Goal: Use online tool/utility: Use online tool/utility

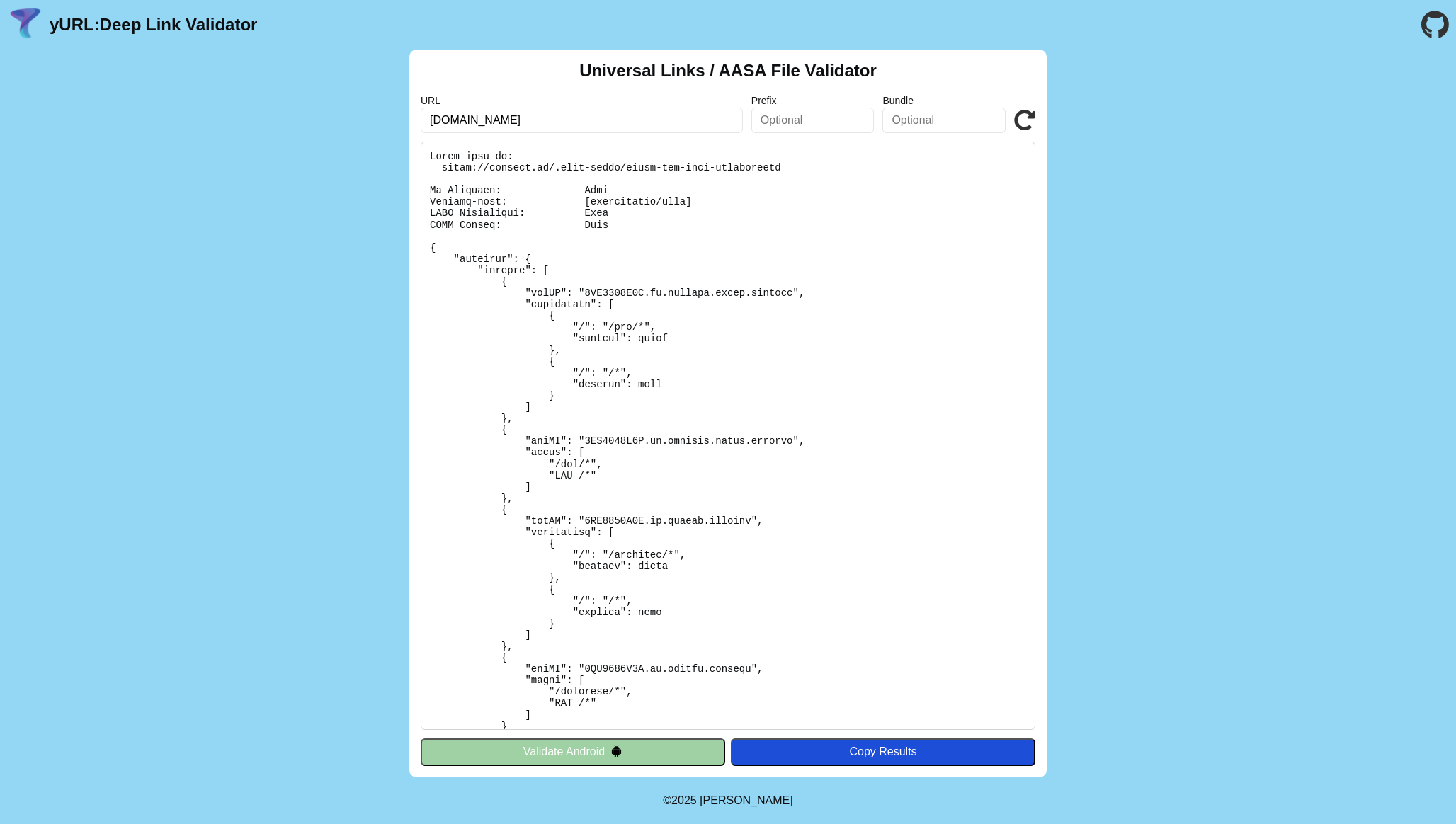
click at [646, 104] on label "URL" at bounding box center [582, 100] width 322 height 11
click at [648, 115] on input "[DOMAIN_NAME]" at bounding box center [582, 120] width 322 height 25
click button "Validate" at bounding box center [0, 0] width 0 height 0
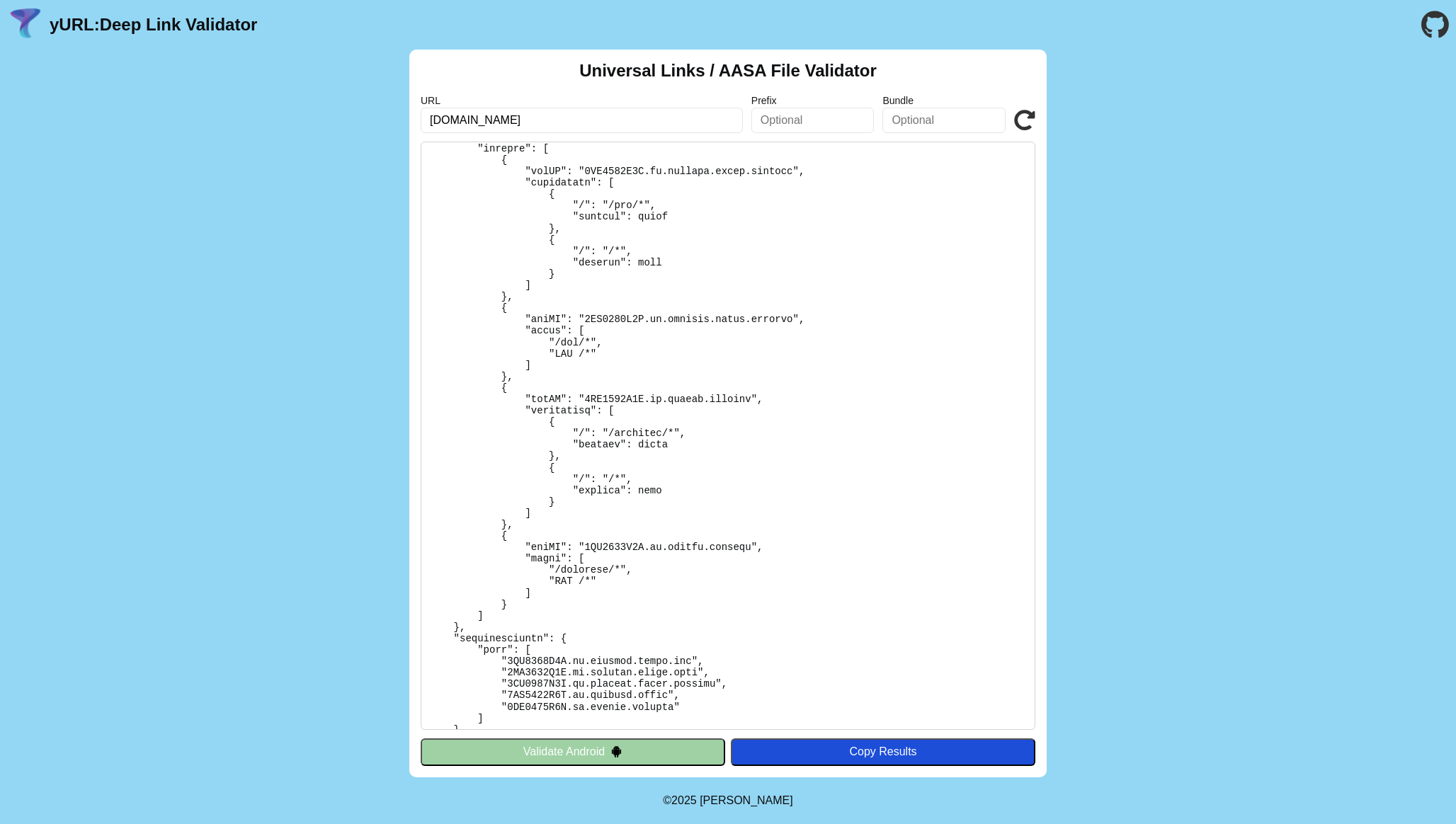
scroll to position [92, 0]
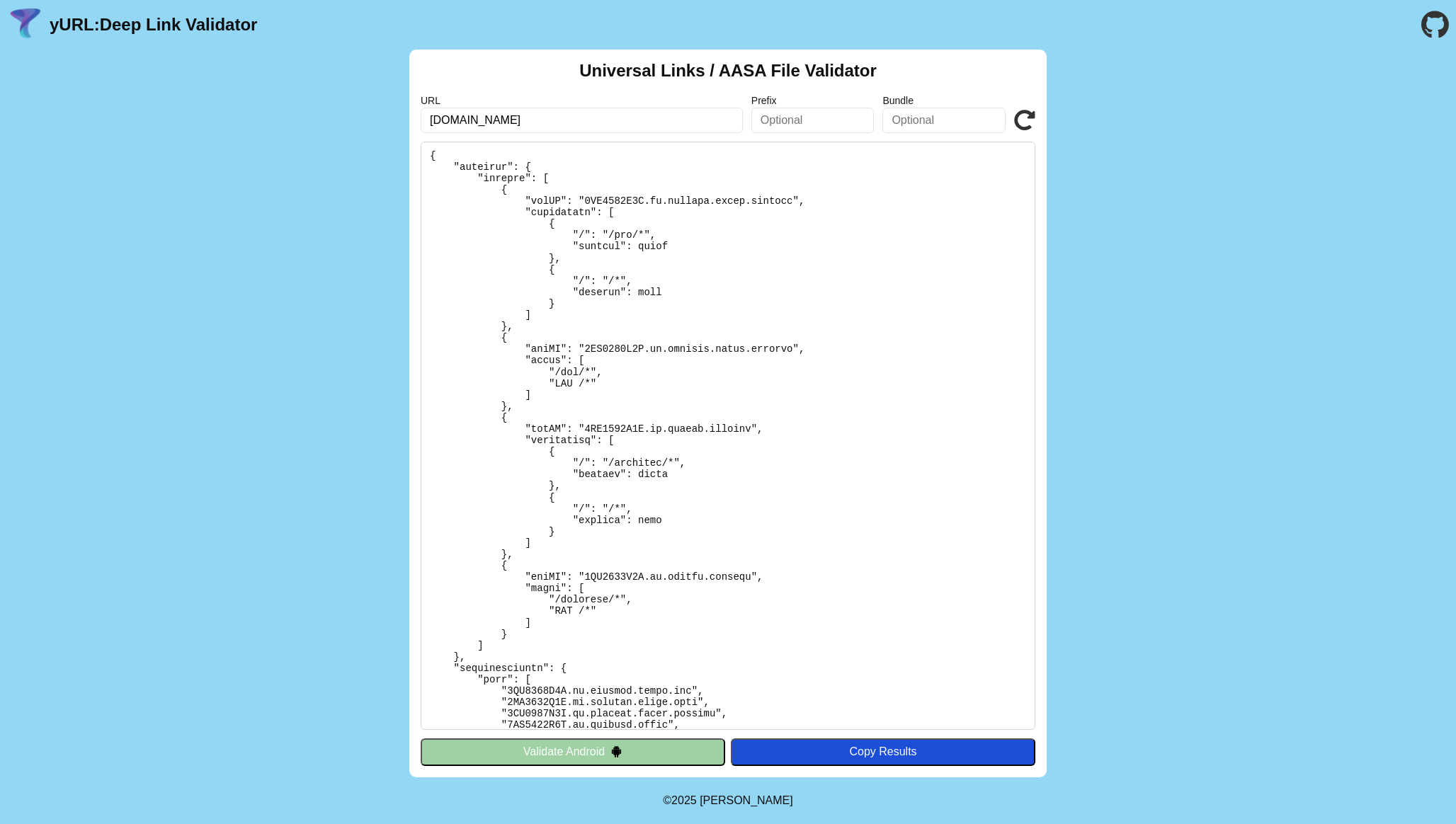
click at [649, 426] on pre at bounding box center [728, 436] width 615 height 589
drag, startPoint x: 649, startPoint y: 426, endPoint x: 752, endPoint y: 428, distance: 103.0
click at [752, 428] on pre at bounding box center [728, 436] width 615 height 589
copy pre "ge.qwerty.mycredo"
